Goal: Transaction & Acquisition: Purchase product/service

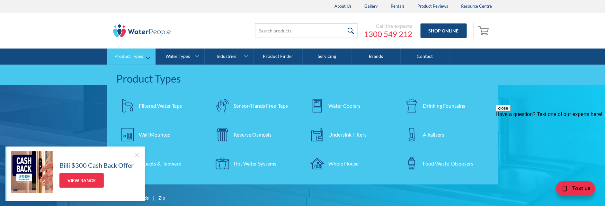
click at [336, 135] on div "Undersink Filters" at bounding box center [347, 135] width 38 height 8
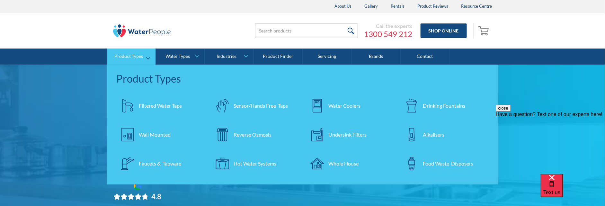
click at [225, 164] on img at bounding box center [221, 163] width 13 height 13
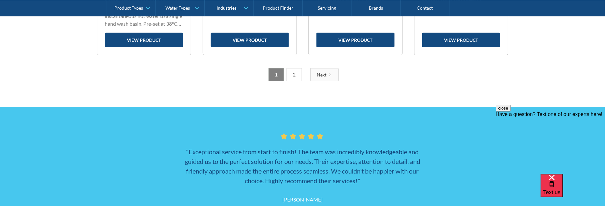
scroll to position [1092, 0]
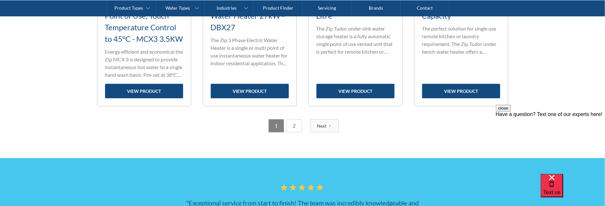
click at [293, 132] on link "2" at bounding box center [293, 125] width 15 height 13
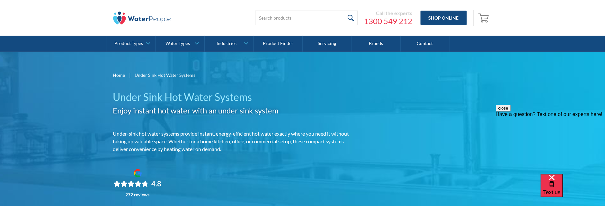
scroll to position [0, 0]
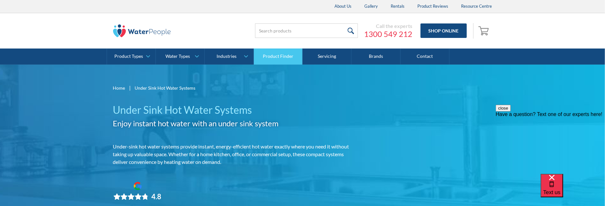
click at [288, 57] on link "Product Finder" at bounding box center [278, 56] width 49 height 16
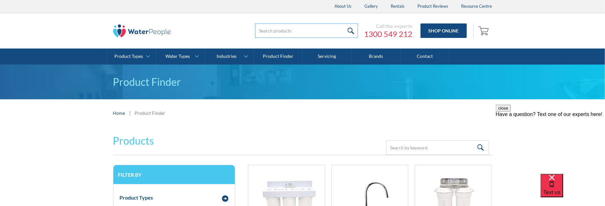
click at [268, 31] on input "search" at bounding box center [306, 30] width 103 height 14
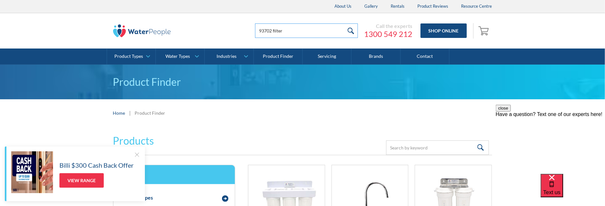
type input "93702 filter"
click at [352, 31] on input "submit" at bounding box center [351, 30] width 14 height 14
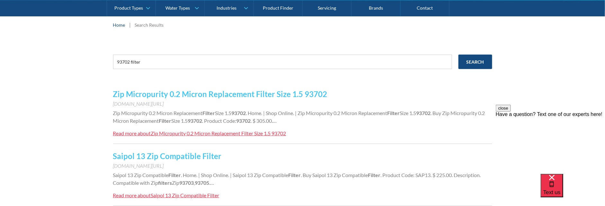
scroll to position [96, 0]
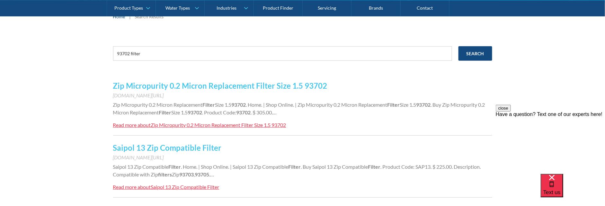
click at [229, 124] on div "Zip Micropurity 0.2 Micron Replacement Filter Size 1.5 93702" at bounding box center [218, 125] width 135 height 6
